Goal: Use online tool/utility: Use online tool/utility

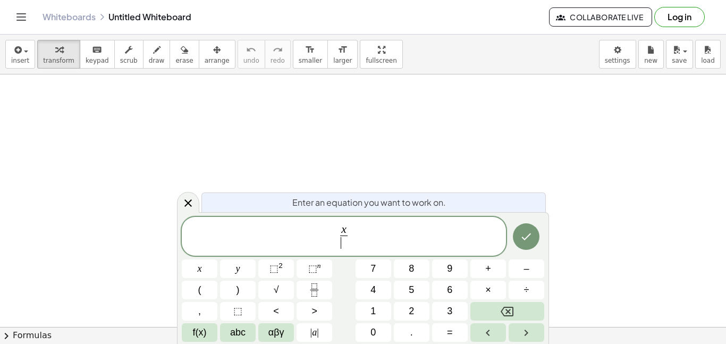
scroll to position [1, 0]
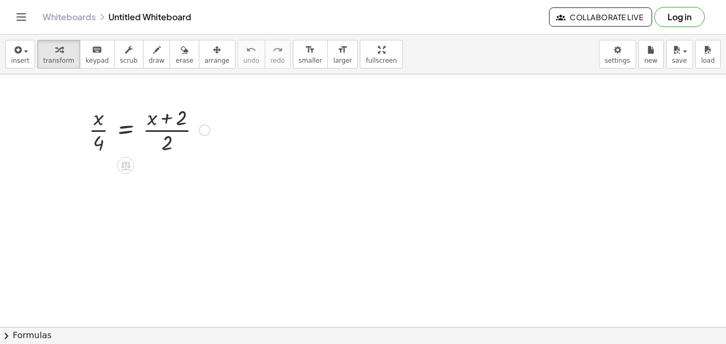
click at [165, 120] on div at bounding box center [149, 129] width 132 height 53
drag, startPoint x: 163, startPoint y: 139, endPoint x: 171, endPoint y: 123, distance: 17.6
click at [172, 122] on div at bounding box center [149, 129] width 132 height 53
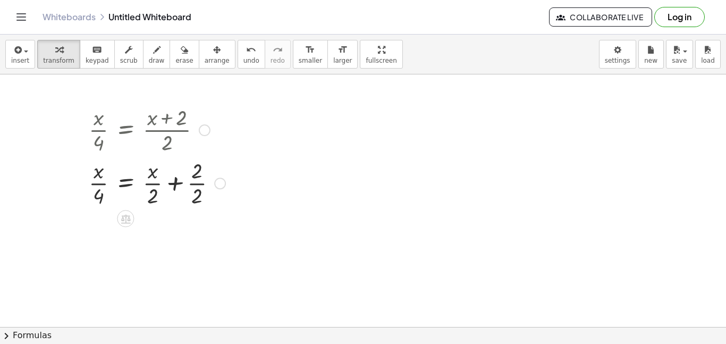
click at [148, 181] on div at bounding box center [156, 182] width 147 height 53
click at [189, 187] on div at bounding box center [156, 182] width 147 height 53
click at [148, 234] on div at bounding box center [156, 235] width 147 height 53
click at [90, 237] on div at bounding box center [156, 235] width 147 height 53
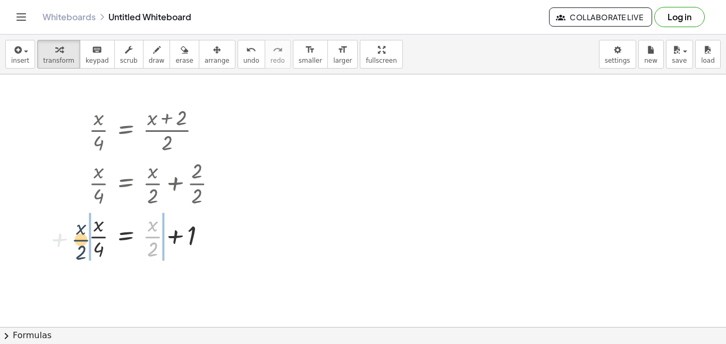
drag, startPoint x: 154, startPoint y: 238, endPoint x: 81, endPoint y: 241, distance: 72.9
click at [80, 241] on div "· x · 4 = · ( + x + 2 ) · 2 · x · 4 = + · x · 2 + · 2 · 2 + · x · 2 · x · 4 = +…" at bounding box center [153, 182] width 161 height 165
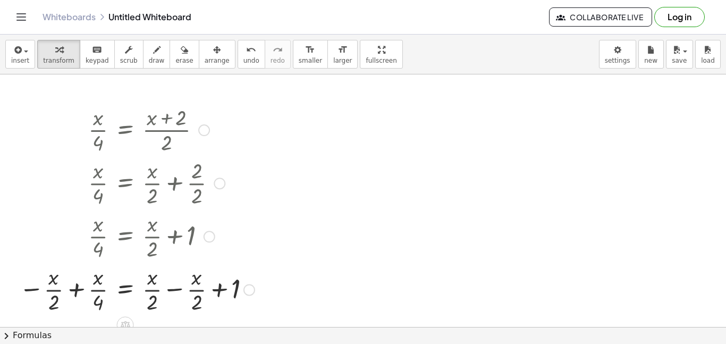
click at [173, 295] on div at bounding box center [137, 288] width 246 height 53
click at [76, 296] on div at bounding box center [122, 288] width 216 height 53
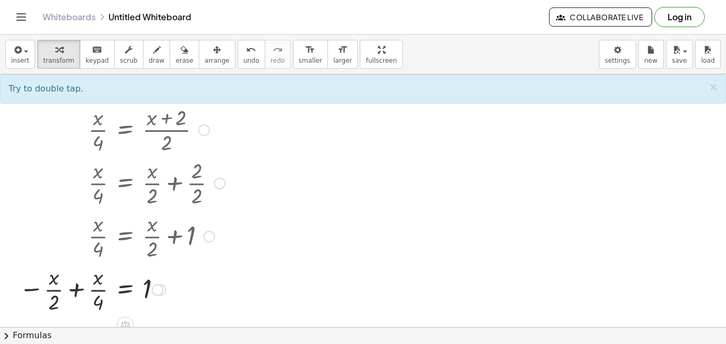
click at [73, 295] on div at bounding box center [122, 288] width 216 height 53
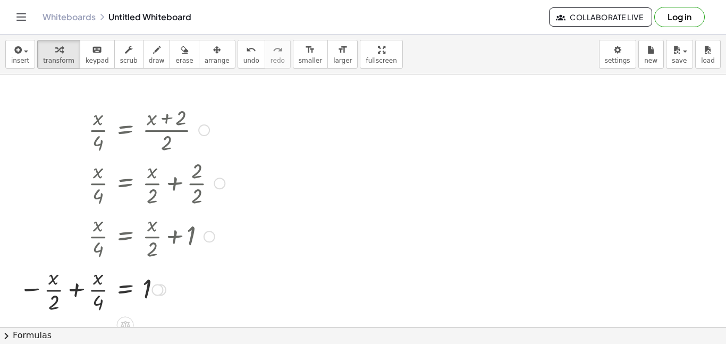
click at [73, 295] on div at bounding box center [122, 288] width 216 height 53
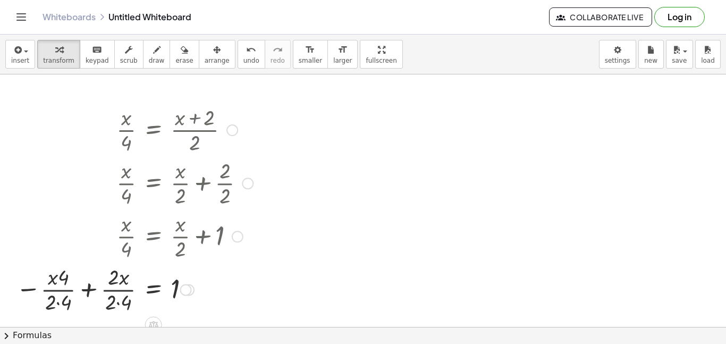
click at [57, 306] on div at bounding box center [135, 288] width 248 height 53
click at [116, 305] on div at bounding box center [137, 288] width 242 height 53
click at [72, 275] on div at bounding box center [139, 288] width 237 height 53
click at [71, 275] on div at bounding box center [139, 288] width 237 height 53
click at [60, 272] on div at bounding box center [139, 288] width 237 height 53
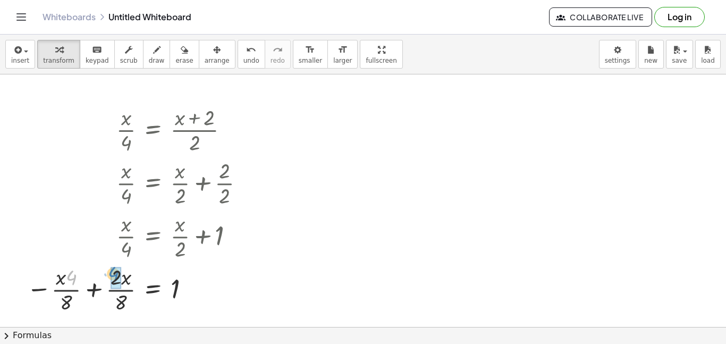
drag, startPoint x: 66, startPoint y: 279, endPoint x: 108, endPoint y: 275, distance: 42.2
click at [108, 275] on div at bounding box center [139, 288] width 237 height 53
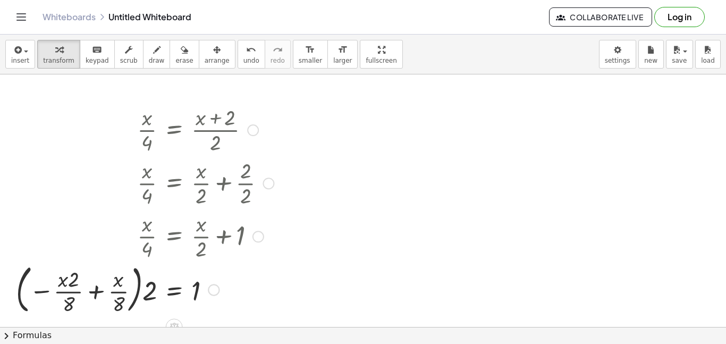
click at [71, 292] on div at bounding box center [145, 289] width 269 height 57
click at [96, 288] on div at bounding box center [145, 289] width 269 height 57
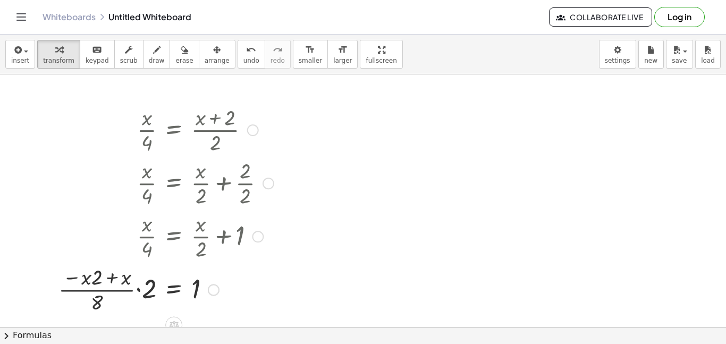
click at [138, 289] on div at bounding box center [166, 288] width 226 height 53
drag, startPoint x: 97, startPoint y: 303, endPoint x: 149, endPoint y: 294, distance: 53.0
click at [141, 290] on div at bounding box center [176, 288] width 205 height 53
click at [131, 281] on div at bounding box center [176, 288] width 205 height 53
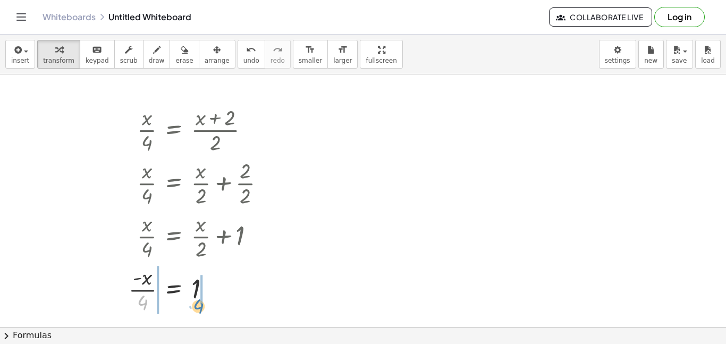
drag, startPoint x: 140, startPoint y: 301, endPoint x: 196, endPoint y: 305, distance: 56.0
click at [196, 305] on div at bounding box center [201, 288] width 156 height 53
click at [138, 290] on div at bounding box center [191, 288] width 177 height 53
click at [138, 290] on div at bounding box center [196, 288] width 167 height 53
drag, startPoint x: 147, startPoint y: 280, endPoint x: 118, endPoint y: 299, distance: 34.5
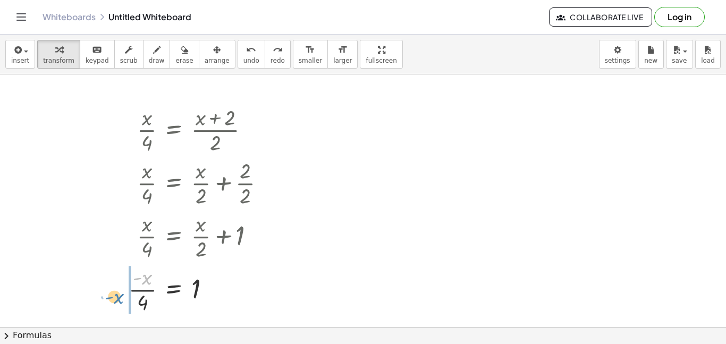
click at [118, 299] on div "· x · 4 = · ( + x + 2 ) · 2 · x · 4 = + · x · 2 + · 2 · 2 · x · 4 = + · x · 2 +…" at bounding box center [197, 209] width 169 height 219
drag, startPoint x: 148, startPoint y: 291, endPoint x: 203, endPoint y: 291, distance: 55.3
click at [203, 291] on div at bounding box center [192, 288] width 173 height 53
click at [139, 291] on div at bounding box center [182, 288] width 194 height 53
click at [145, 292] on div at bounding box center [192, 288] width 173 height 53
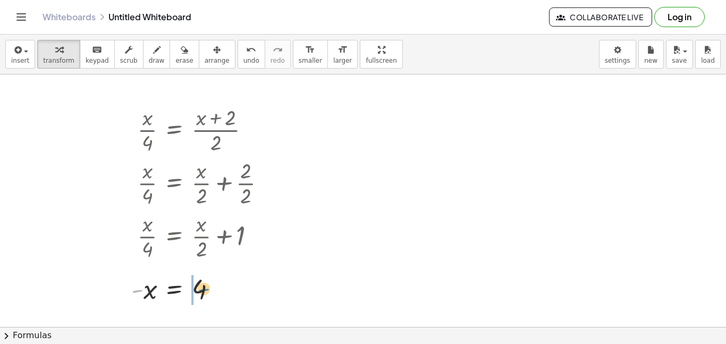
drag, startPoint x: 135, startPoint y: 291, endPoint x: 203, endPoint y: 290, distance: 68.1
click at [203, 290] on div at bounding box center [203, 289] width 154 height 35
drag, startPoint x: 252, startPoint y: 239, endPoint x: 253, endPoint y: 250, distance: 11.7
click at [253, 250] on div at bounding box center [205, 235] width 147 height 53
drag, startPoint x: 270, startPoint y: 185, endPoint x: 271, endPoint y: 202, distance: 16.6
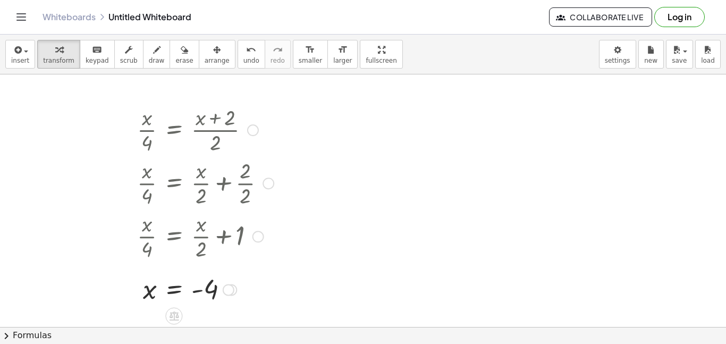
click at [174, 183] on div "· x · 4 = + · x · 2 + · 2 · 2" at bounding box center [174, 183] width 0 height 0
drag, startPoint x: 229, startPoint y: 287, endPoint x: 269, endPoint y: 343, distance: 69.5
click at [269, 343] on div "insert select one: Math Expression Function Text Youtube Video Graphing Geometr…" at bounding box center [363, 189] width 726 height 309
drag, startPoint x: 219, startPoint y: 292, endPoint x: 224, endPoint y: 343, distance: 51.8
click at [224, 343] on div "insert select one: Math Expression Function Text Youtube Video Graphing Geometr…" at bounding box center [363, 189] width 726 height 309
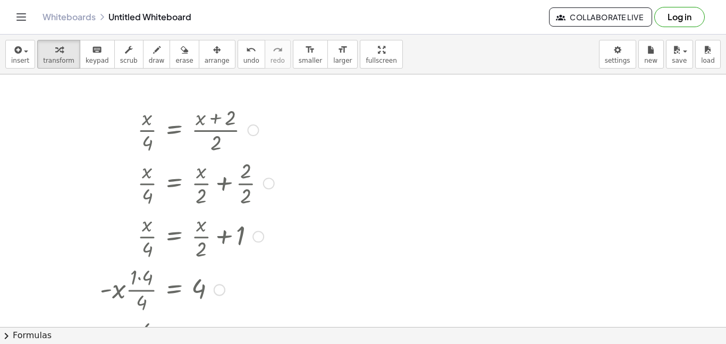
drag, startPoint x: 213, startPoint y: 291, endPoint x: 208, endPoint y: 343, distance: 52.8
click at [208, 343] on div "insert select one: Math Expression Function Text Youtube Video Graphing Geometr…" at bounding box center [363, 189] width 726 height 309
drag, startPoint x: 214, startPoint y: 294, endPoint x: 207, endPoint y: 337, distance: 43.1
click at [207, 337] on div "insert select one: Math Expression Function Text Youtube Video Graphing Geometr…" at bounding box center [363, 189] width 726 height 309
drag, startPoint x: 212, startPoint y: 293, endPoint x: 205, endPoint y: 343, distance: 51.1
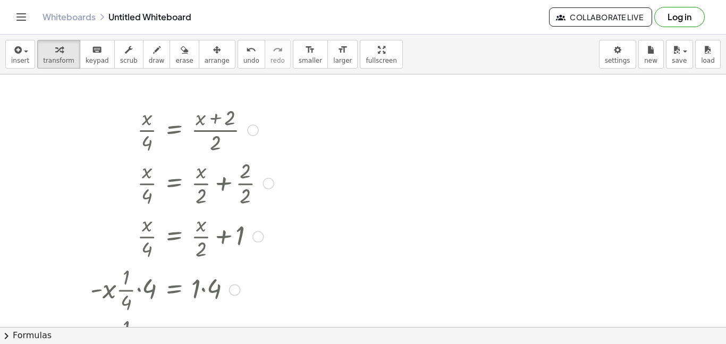
click at [205, 343] on div "insert select one: Math Expression Function Text Youtube Video Graphing Geometr…" at bounding box center [363, 189] width 726 height 309
drag, startPoint x: 226, startPoint y: 291, endPoint x: 227, endPoint y: 343, distance: 52.7
click at [227, 343] on div "insert select one: Math Expression Function Text Youtube Video Graphing Geometr…" at bounding box center [363, 189] width 726 height 309
drag, startPoint x: 213, startPoint y: 294, endPoint x: 216, endPoint y: 323, distance: 29.4
click at [174, 316] on div "· - x · · 1 · 4 = 1" at bounding box center [174, 316] width 0 height 0
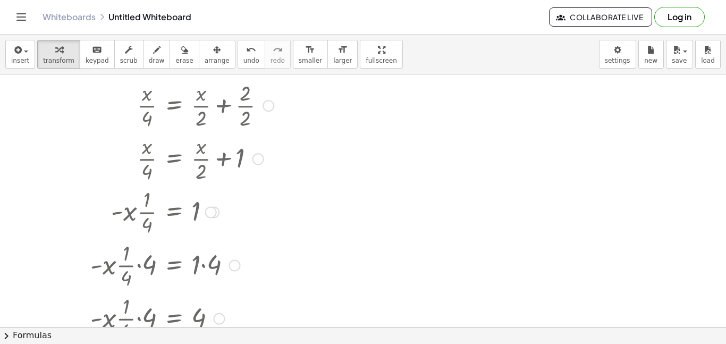
scroll to position [80, 0]
click at [204, 214] on div at bounding box center [182, 208] width 194 height 53
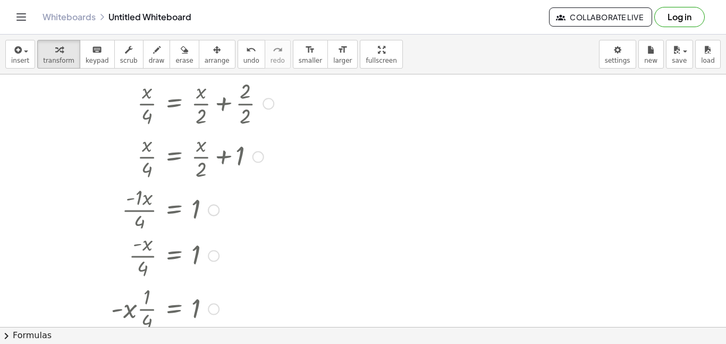
drag, startPoint x: 208, startPoint y: 211, endPoint x: 228, endPoint y: 322, distance: 112.4
click at [174, 309] on div "· - x · · 1 · 4 = 1" at bounding box center [174, 309] width 0 height 0
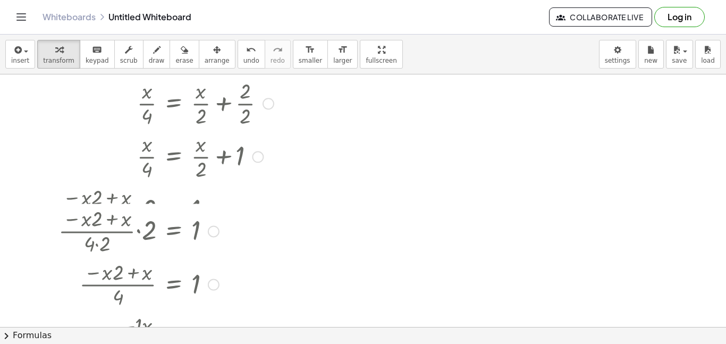
drag, startPoint x: 210, startPoint y: 214, endPoint x: 248, endPoint y: 343, distance: 134.8
click at [248, 343] on div "insert select one: Math Expression Function Text Youtube Video Graphing Geometr…" at bounding box center [363, 189] width 726 height 309
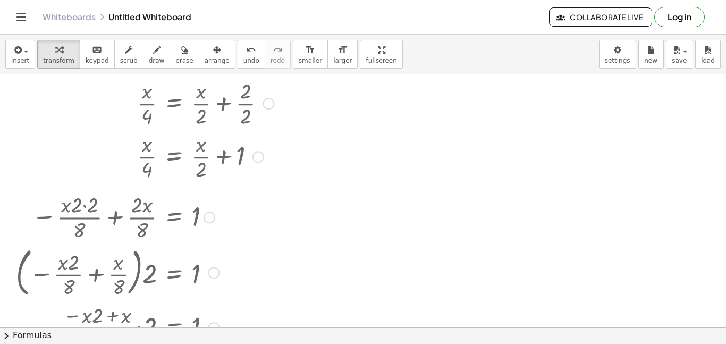
drag, startPoint x: 214, startPoint y: 213, endPoint x: 225, endPoint y: 343, distance: 131.2
click at [225, 343] on div "insert select one: Math Expression Function Text Youtube Video Graphing Geometr…" at bounding box center [363, 189] width 726 height 309
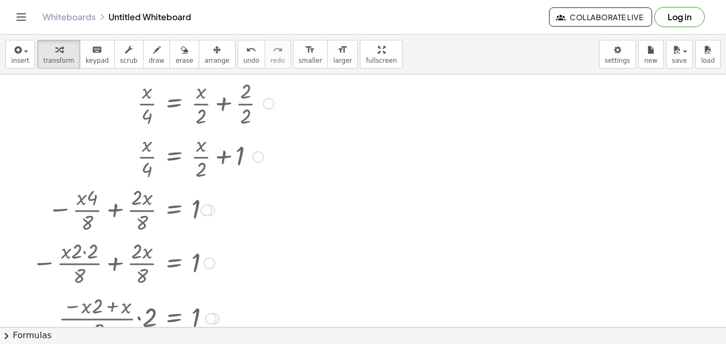
click at [211, 221] on div at bounding box center [153, 208] width 253 height 53
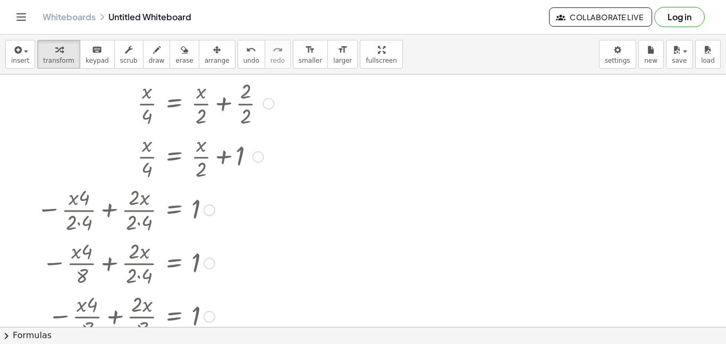
drag, startPoint x: 207, startPoint y: 211, endPoint x: 233, endPoint y: 343, distance: 134.8
click at [233, 343] on div "insert select one: Math Expression Function Text Youtube Video Graphing Geometr…" at bounding box center [363, 189] width 726 height 309
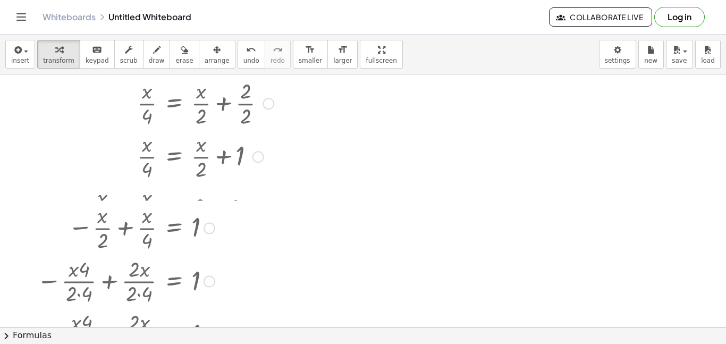
drag, startPoint x: 206, startPoint y: 213, endPoint x: 230, endPoint y: 343, distance: 132.9
click at [230, 343] on div "insert select one: Math Expression Function Text Youtube Video Graphing Geometr…" at bounding box center [363, 189] width 726 height 309
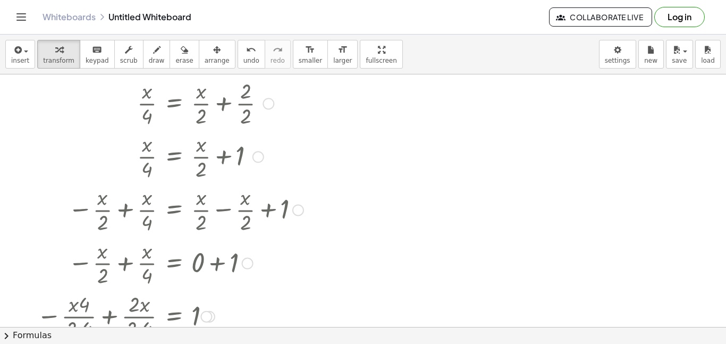
drag, startPoint x: 243, startPoint y: 212, endPoint x: 251, endPoint y: 343, distance: 131.6
click at [251, 343] on div "insert select one: Math Expression Function Text Youtube Video Graphing Geometr…" at bounding box center [363, 189] width 726 height 309
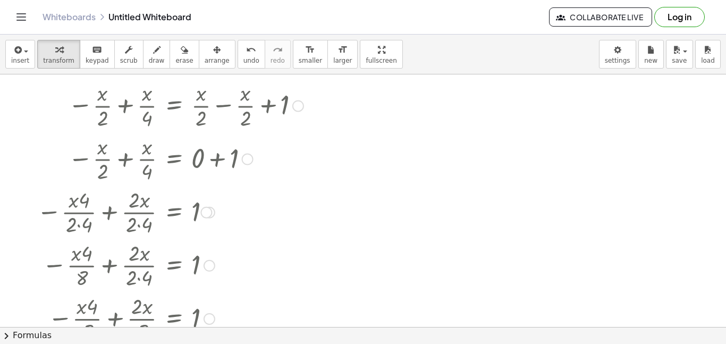
scroll to position [186, 0]
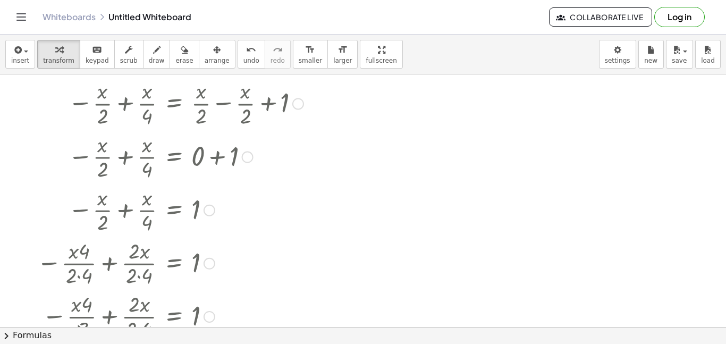
drag, startPoint x: 205, startPoint y: 212, endPoint x: 228, endPoint y: 343, distance: 133.8
click at [228, 343] on div "insert select one: Math Expression Function Text Youtube Video Graphing Geometr…" at bounding box center [363, 189] width 726 height 309
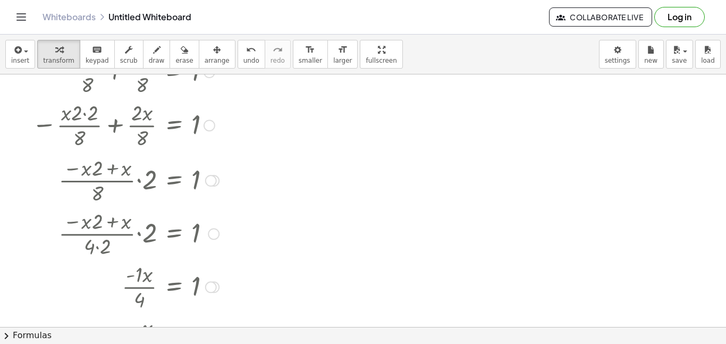
scroll to position [478, 0]
